Goal: Check status: Check status

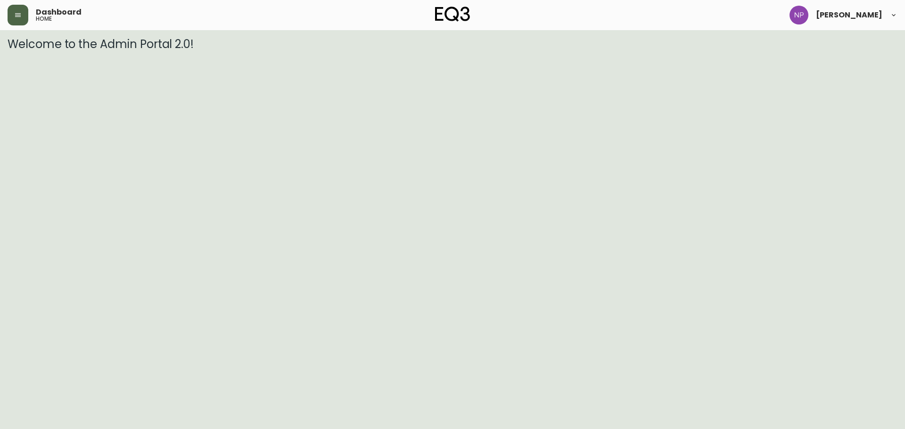
click at [19, 20] on button "button" at bounding box center [18, 15] width 21 height 21
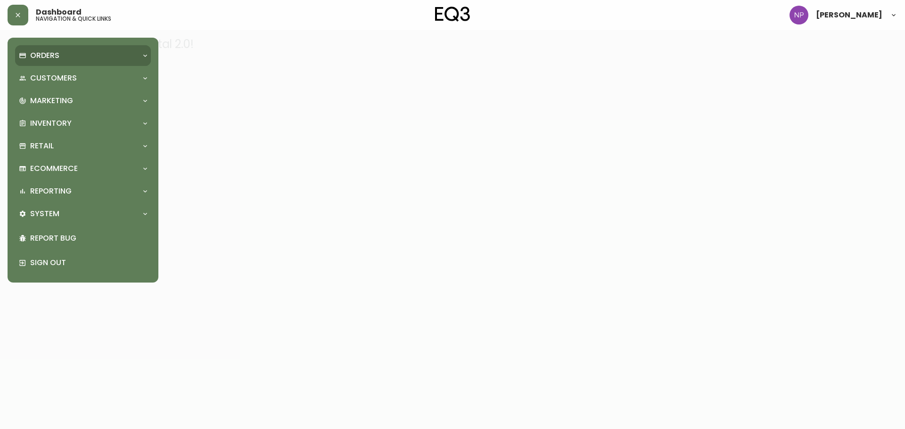
click at [29, 65] on div "Orders" at bounding box center [83, 55] width 136 height 21
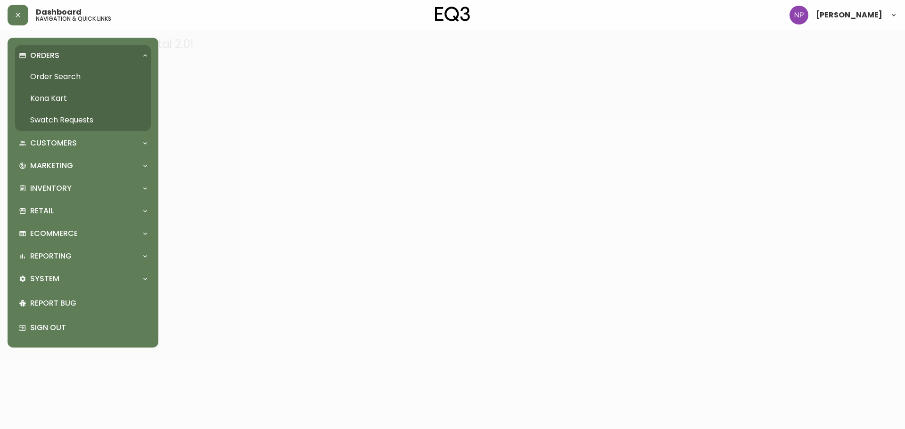
click at [31, 76] on link "Order Search" at bounding box center [83, 77] width 136 height 22
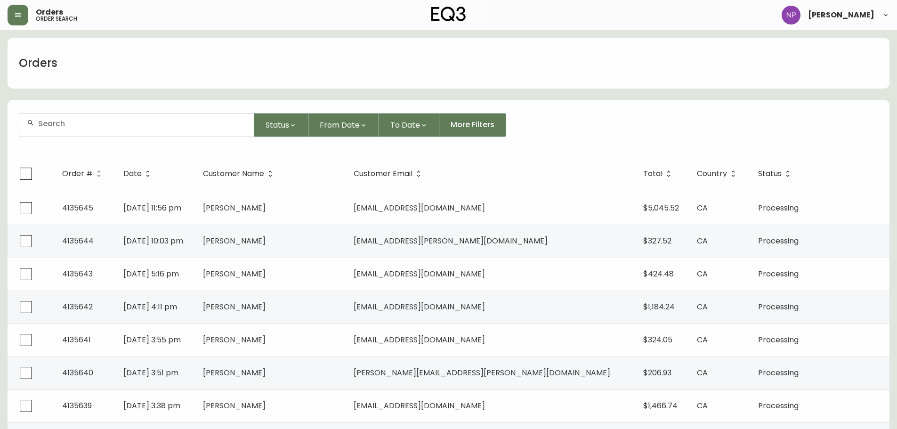
click at [69, 131] on div at bounding box center [136, 125] width 235 height 23
paste input "4135636"
type input "4135636"
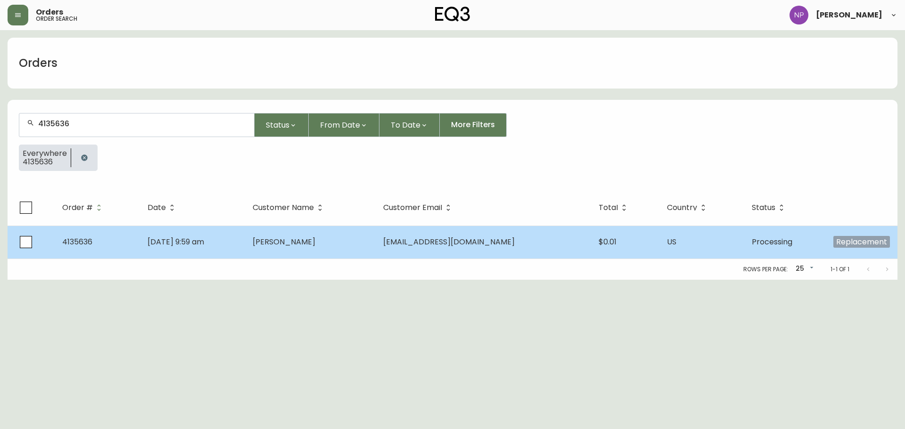
click at [311, 245] on span "[PERSON_NAME]" at bounding box center [284, 241] width 63 height 11
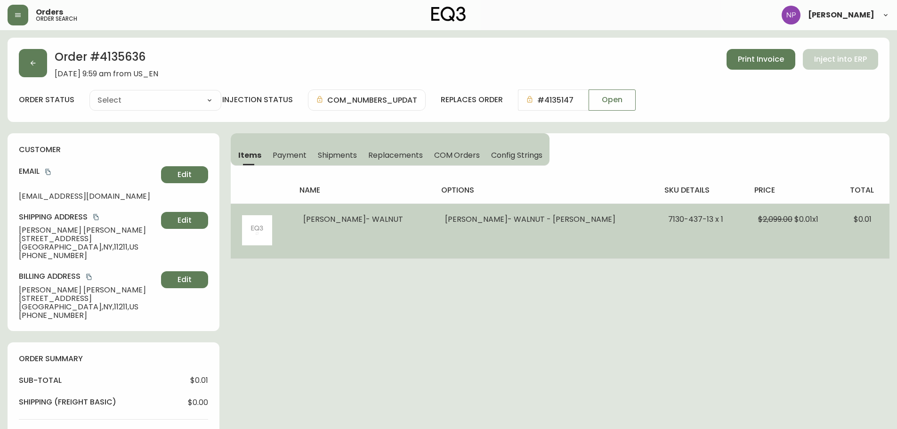
type input "Processing"
select select "PROCESSING"
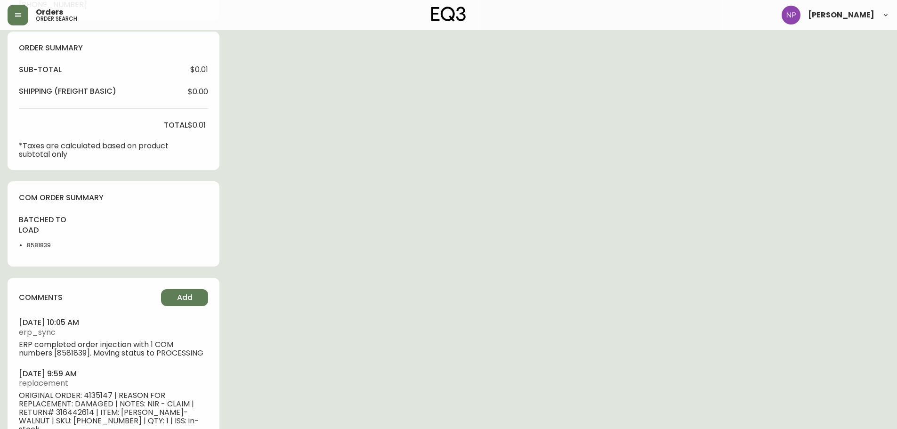
scroll to position [330, 0]
